Goal: Navigation & Orientation: Find specific page/section

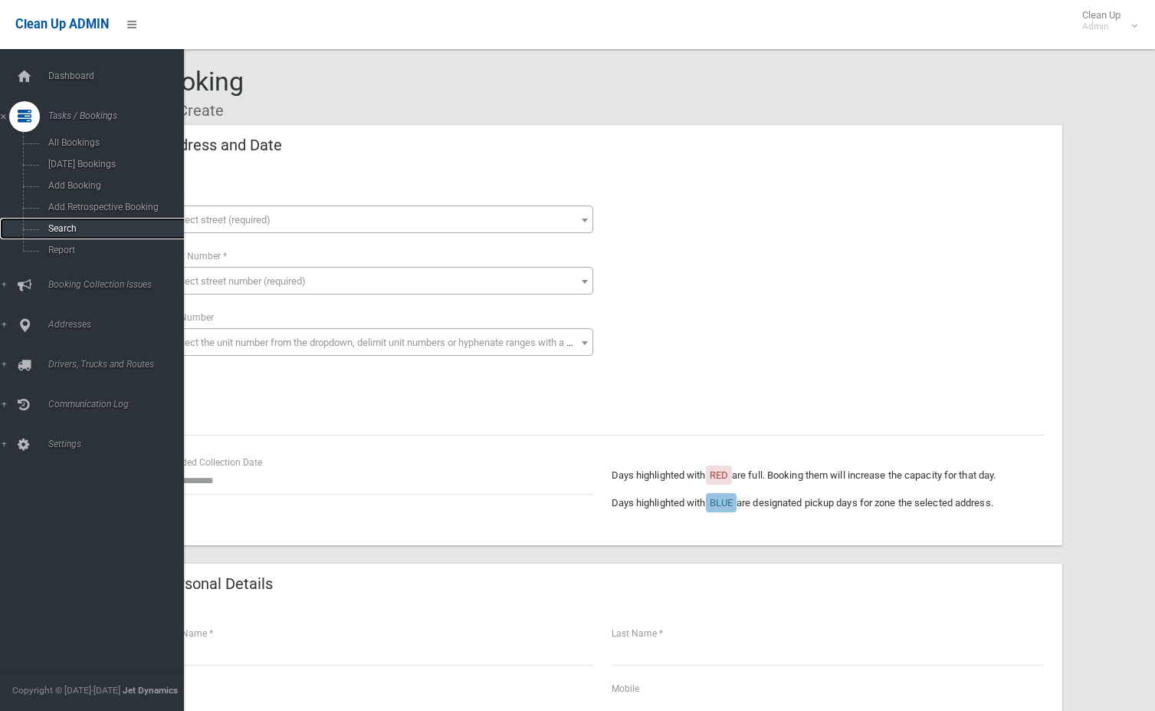
click at [57, 225] on span "Search" at bounding box center [113, 228] width 139 height 11
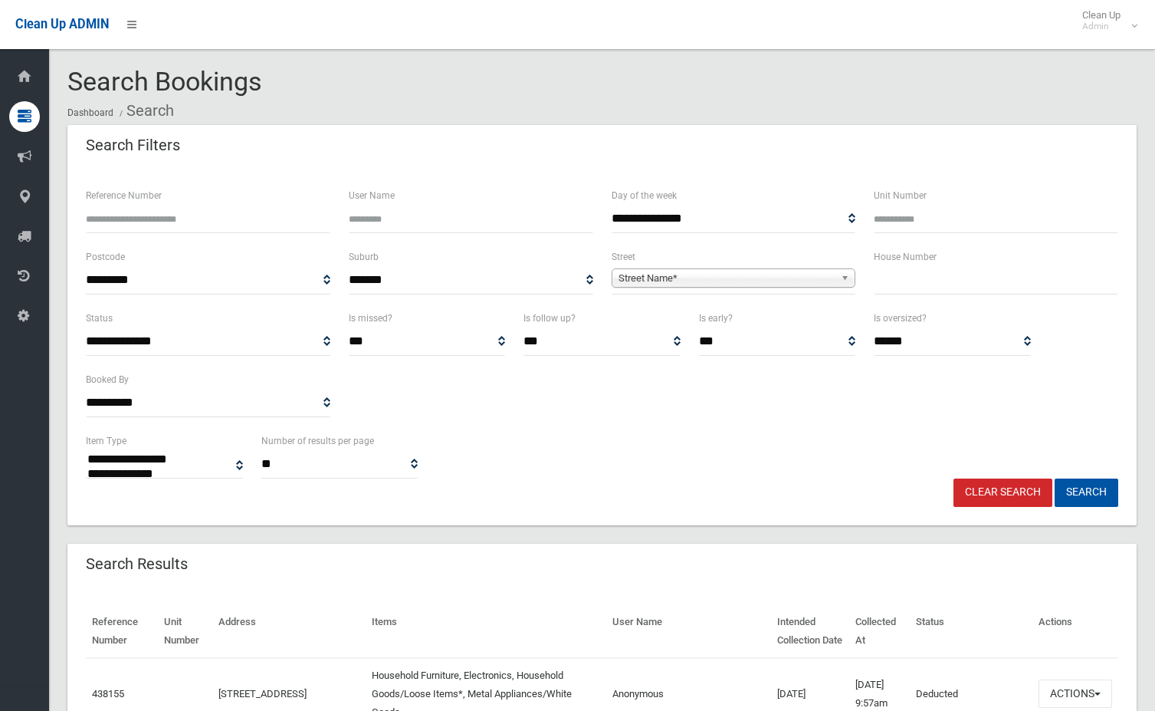
select select
click at [890, 284] on input "text" at bounding box center [996, 280] width 245 height 28
type input "*"
click at [823, 277] on span "Street Name*" at bounding box center [727, 278] width 217 height 18
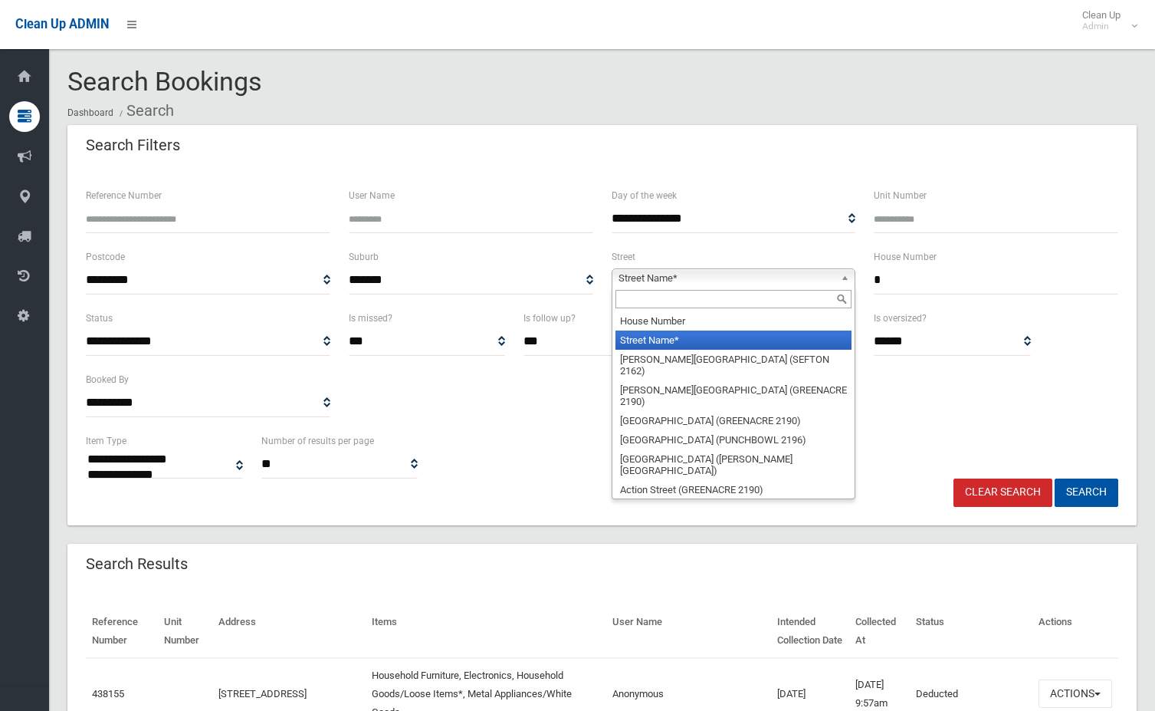
click at [819, 299] on input "text" at bounding box center [733, 299] width 237 height 18
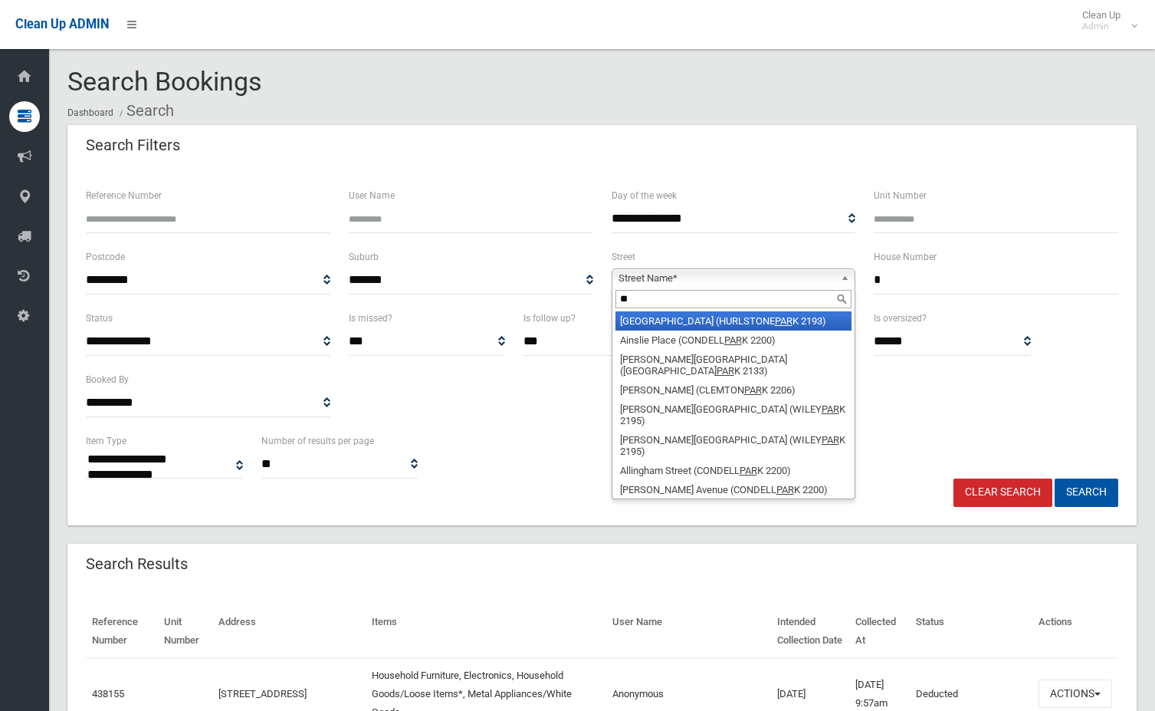
type input "*"
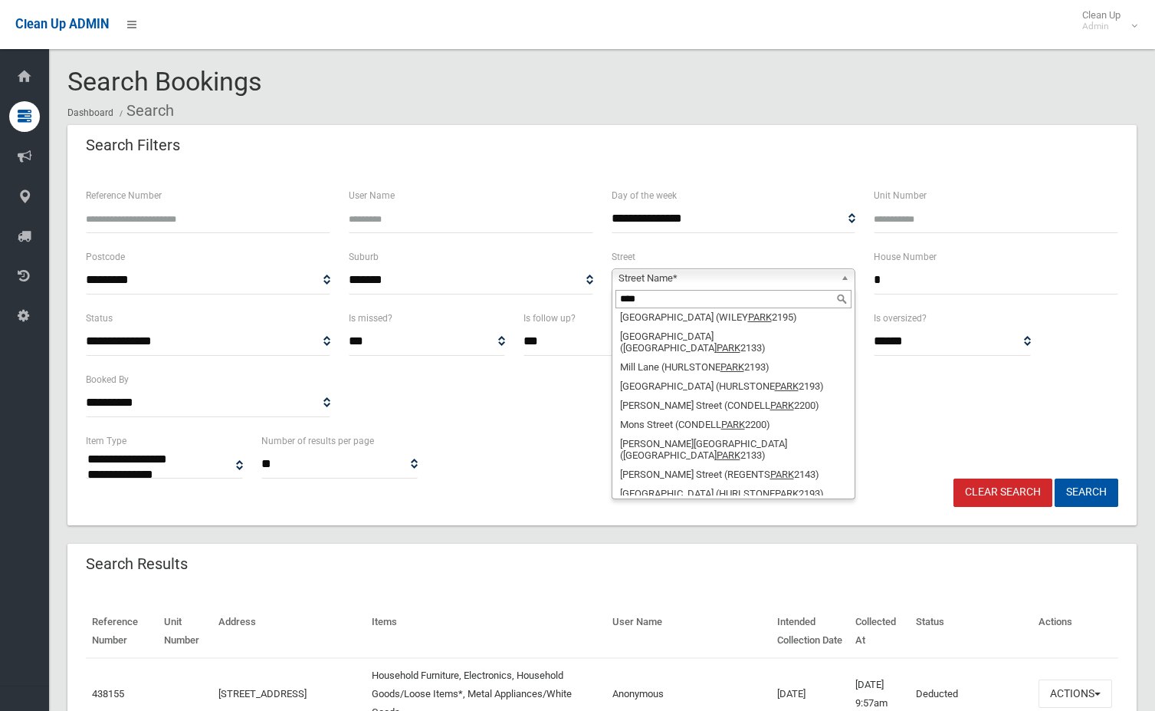
scroll to position [2759, 0]
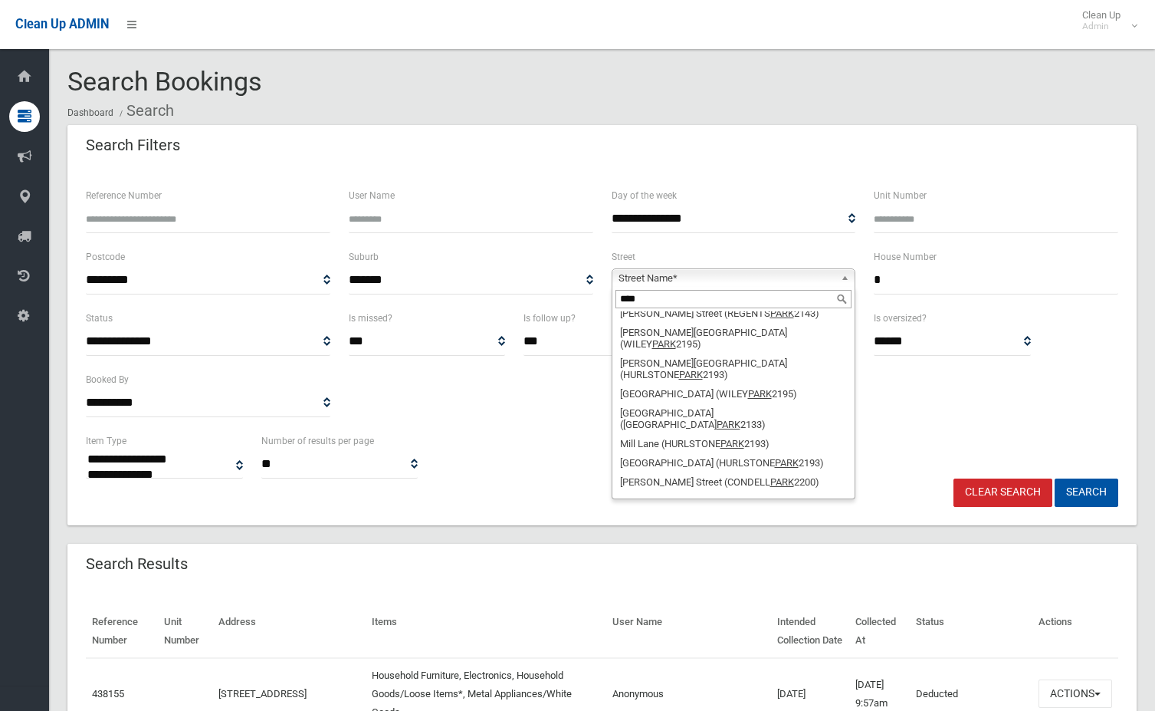
type input "****"
click at [716, 675] on li "Park Avenue (PUNCHBOWL 2196)" at bounding box center [733, 684] width 237 height 19
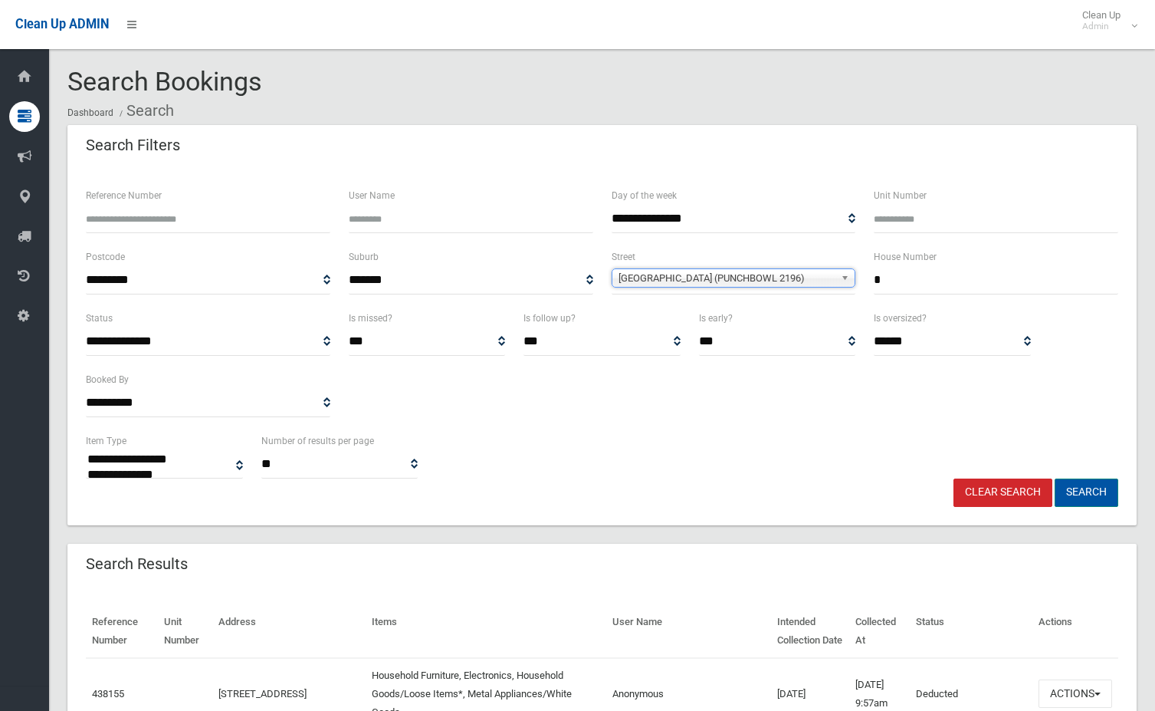
click at [1072, 492] on button "Search" at bounding box center [1087, 492] width 64 height 28
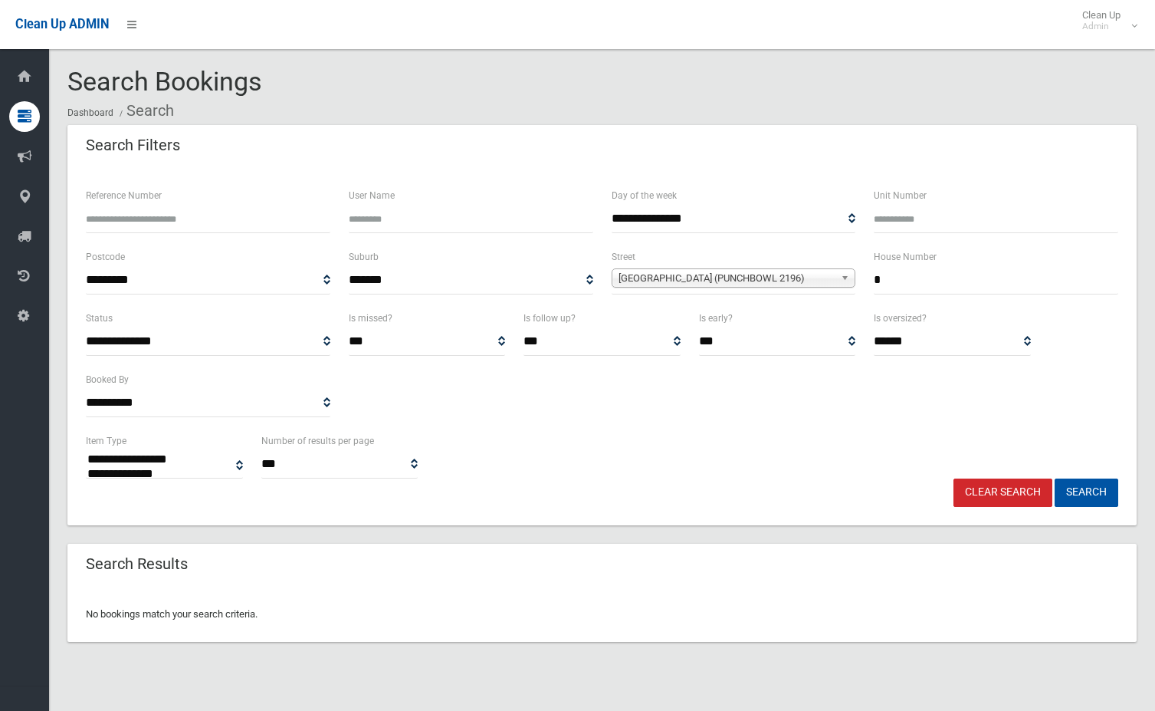
select select
click at [848, 277] on b at bounding box center [848, 278] width 14 height 18
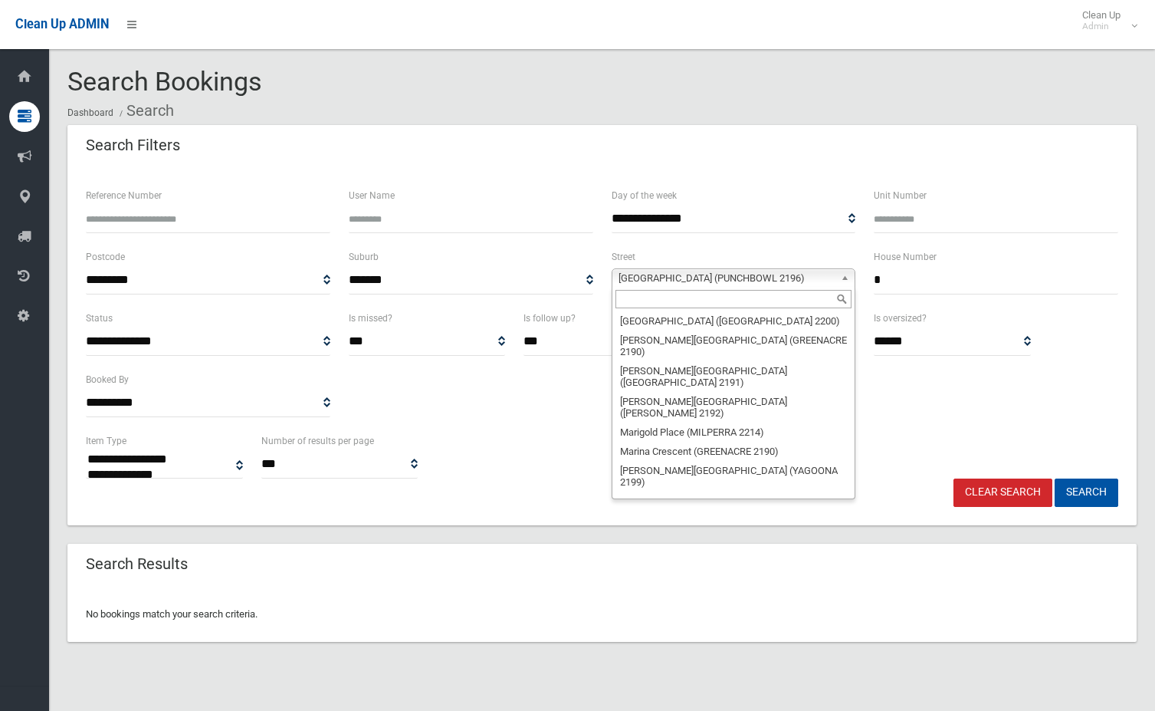
scroll to position [30943, 0]
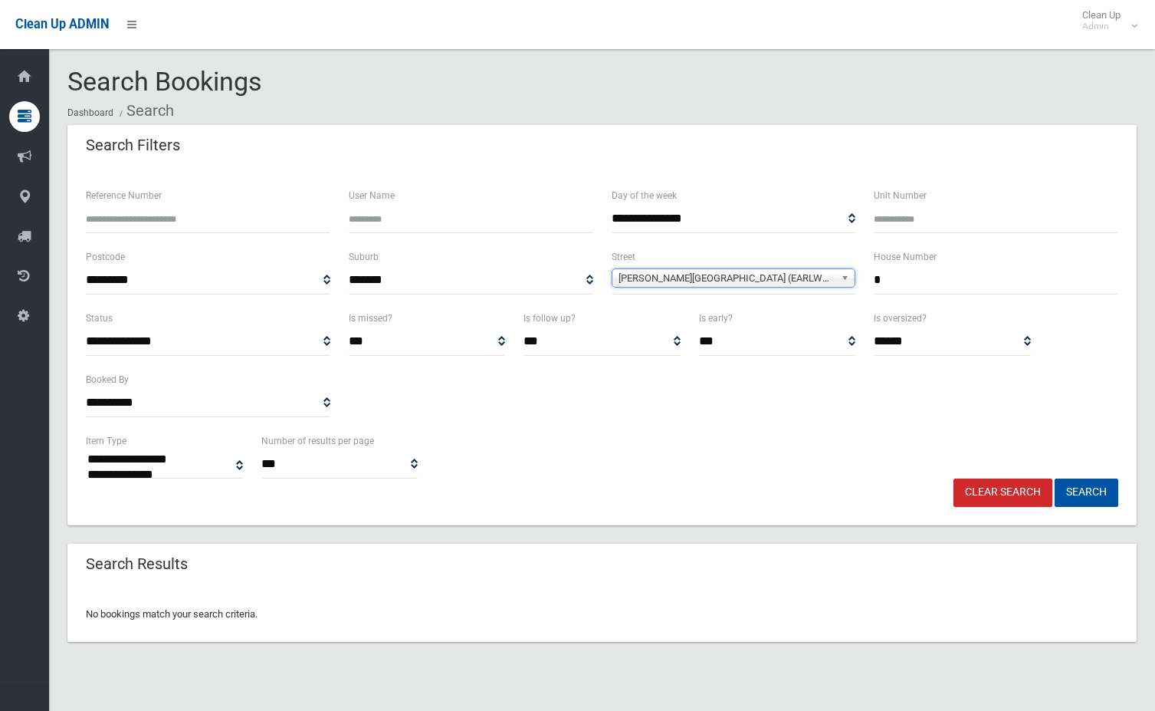
click at [848, 274] on b at bounding box center [848, 278] width 14 height 18
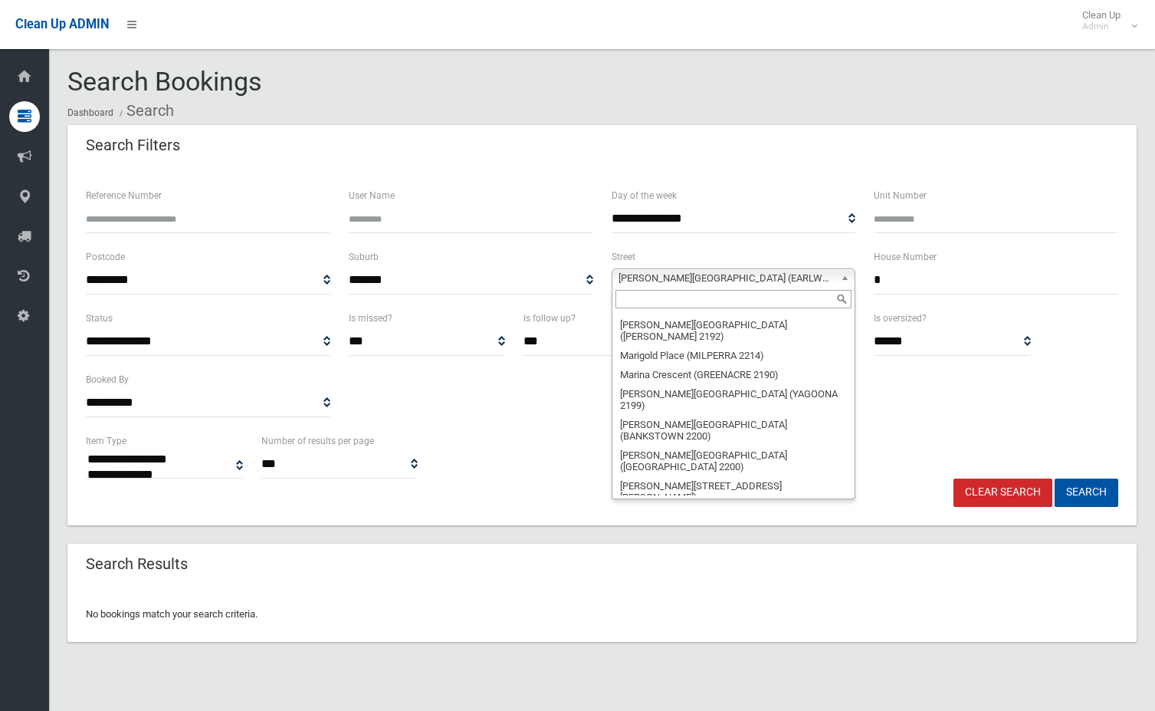
click at [704, 297] on input "text" at bounding box center [733, 299] width 237 height 18
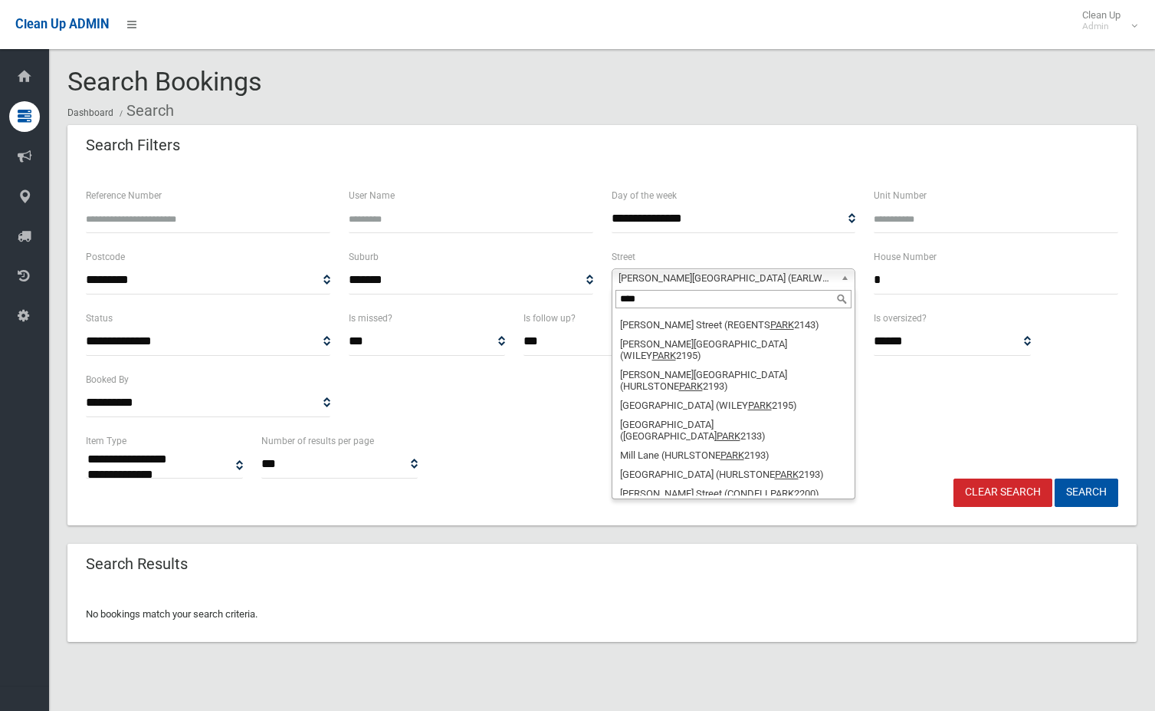
scroll to position [2825, 0]
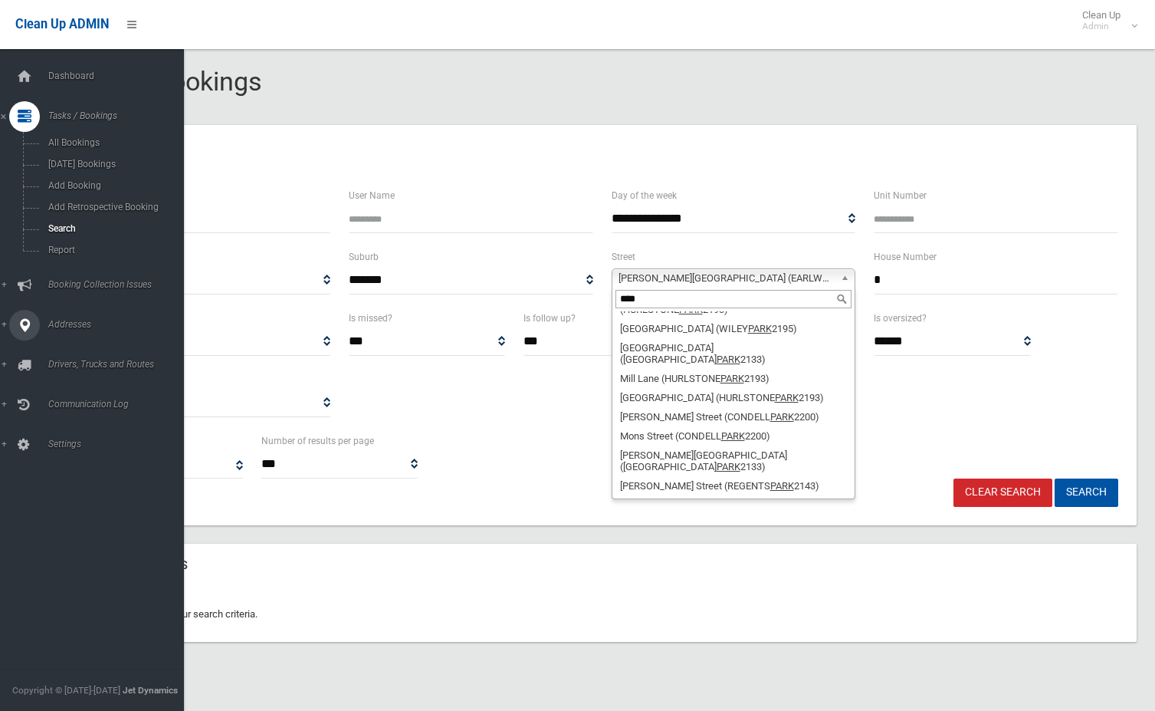
type input "****"
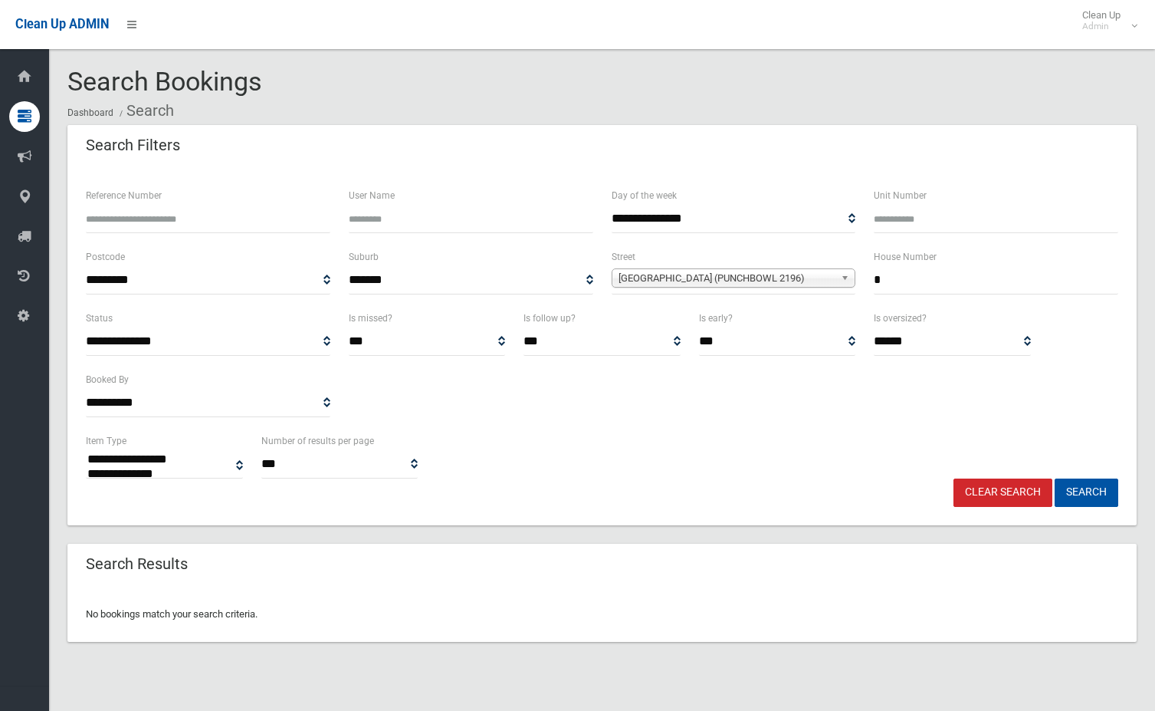
select select
